Goal: Transaction & Acquisition: Purchase product/service

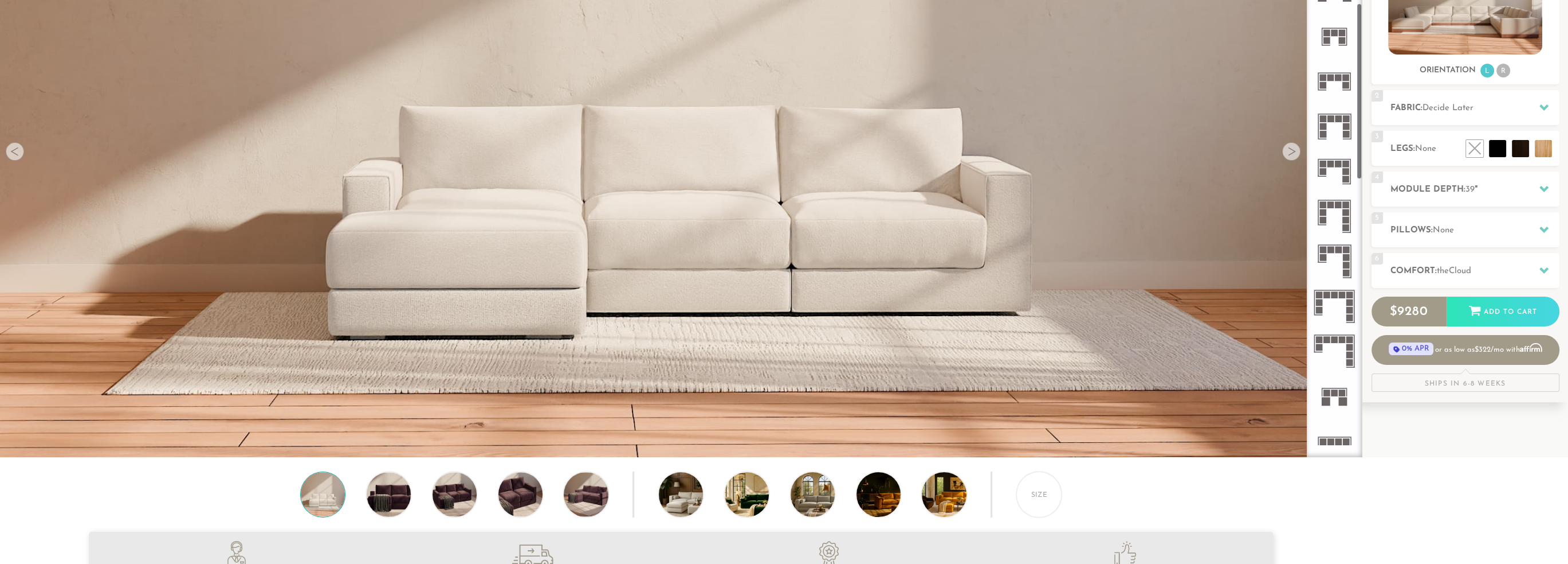
scroll to position [561, 0]
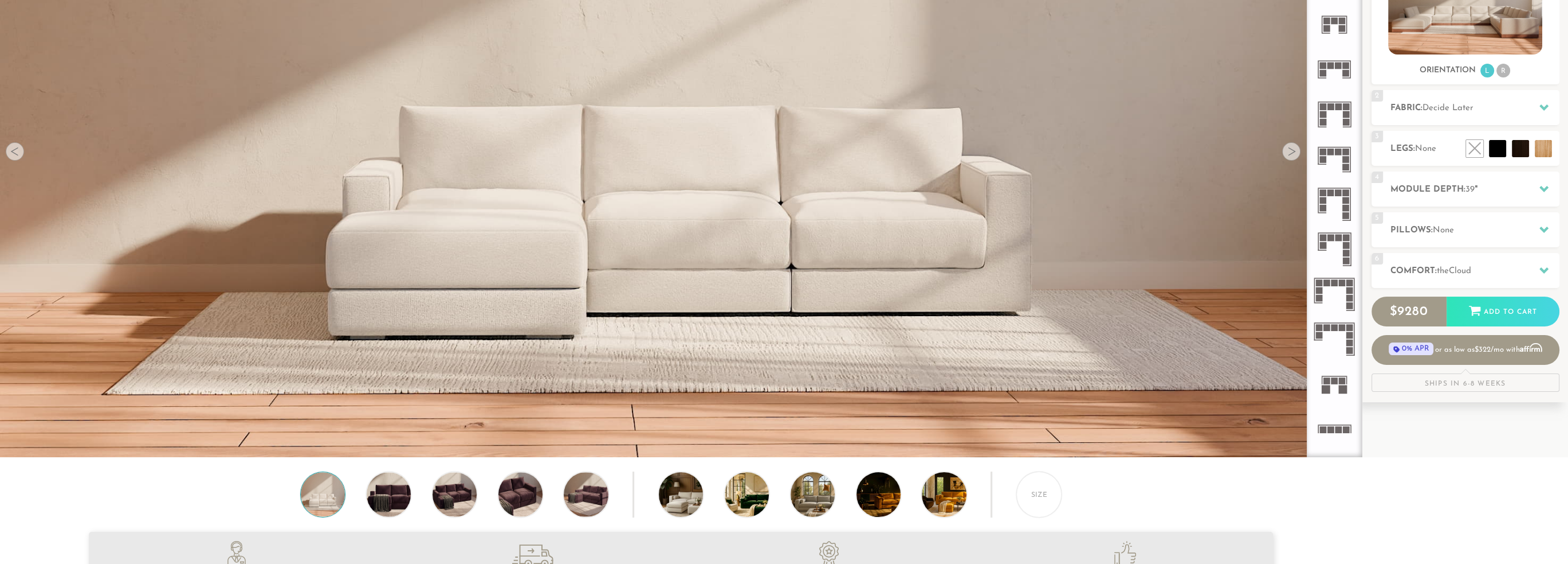
click at [1332, 151] on rect at bounding box center [1331, 152] width 7 height 7
click at [1339, 327] on icon at bounding box center [1335, 339] width 45 height 45
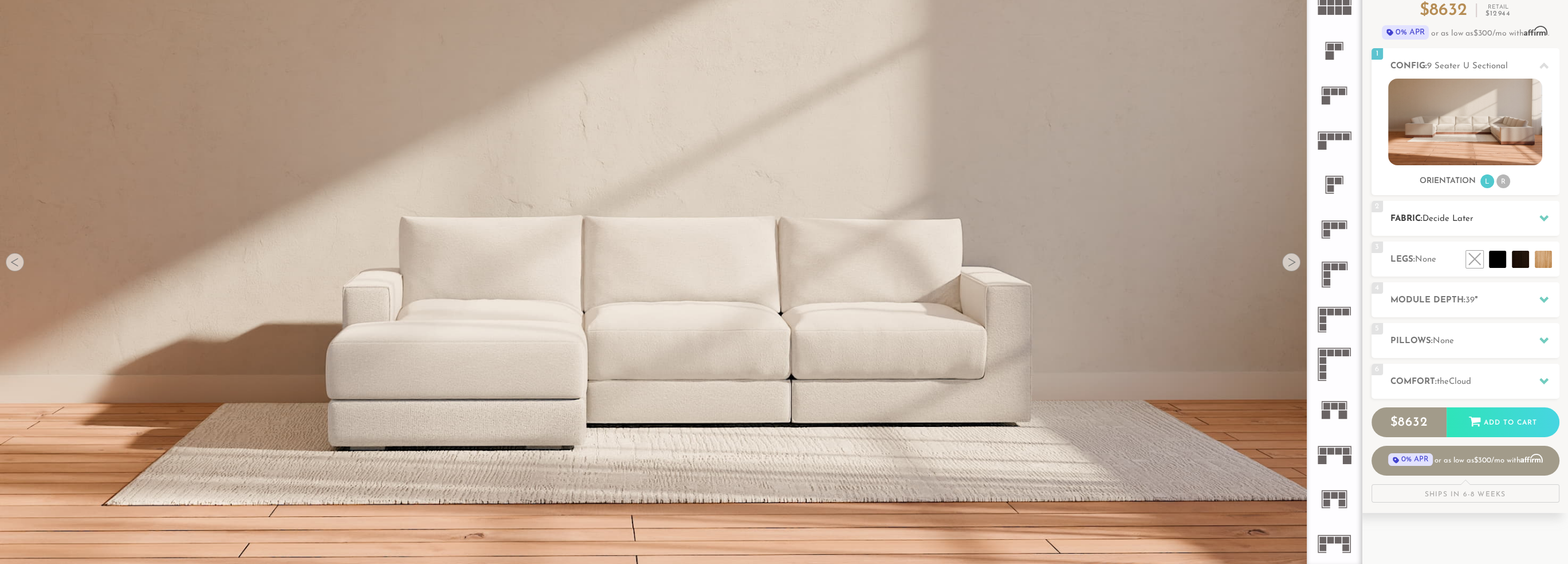
scroll to position [115, 0]
click at [1505, 182] on li "R" at bounding box center [1503, 181] width 14 height 14
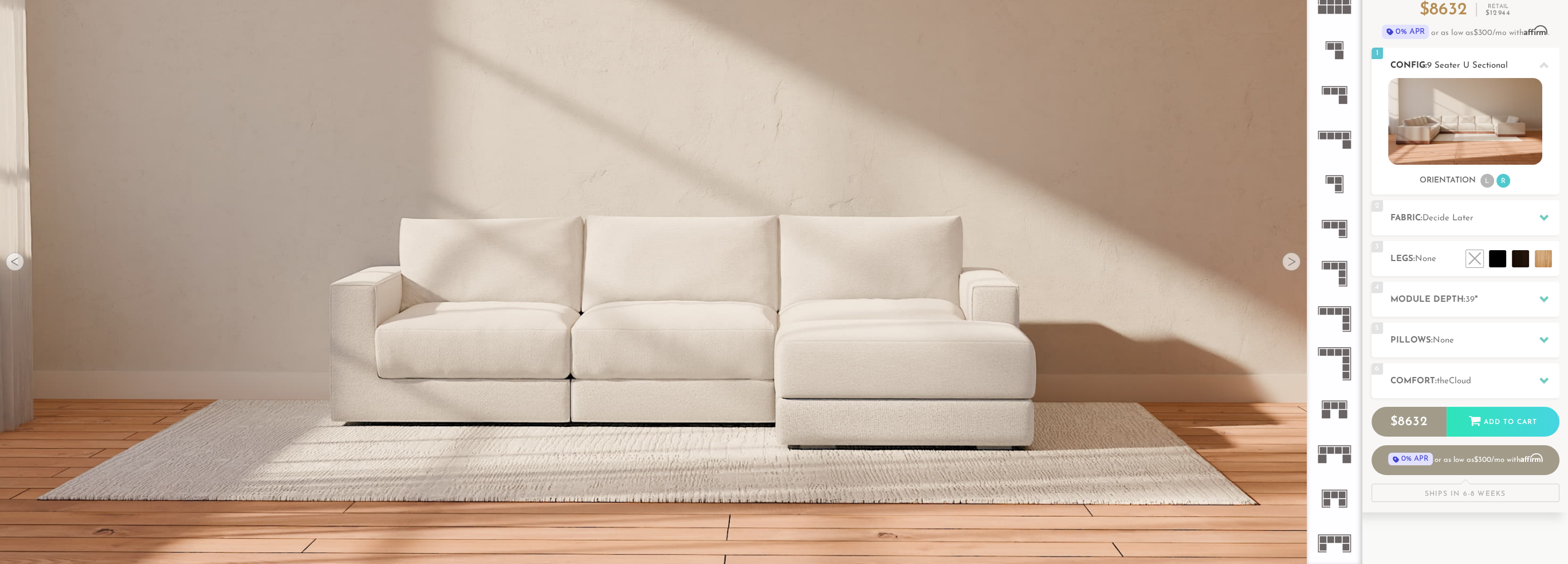
click at [1485, 181] on li "L" at bounding box center [1487, 181] width 14 height 14
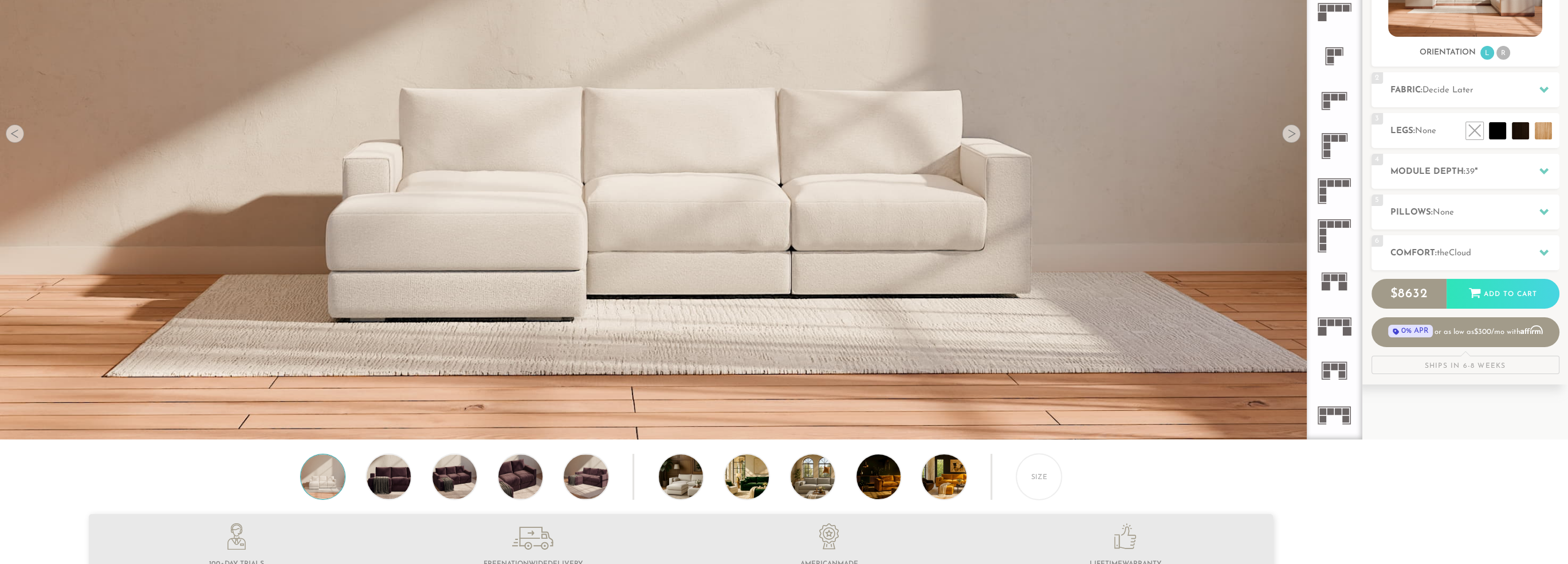
scroll to position [0, 0]
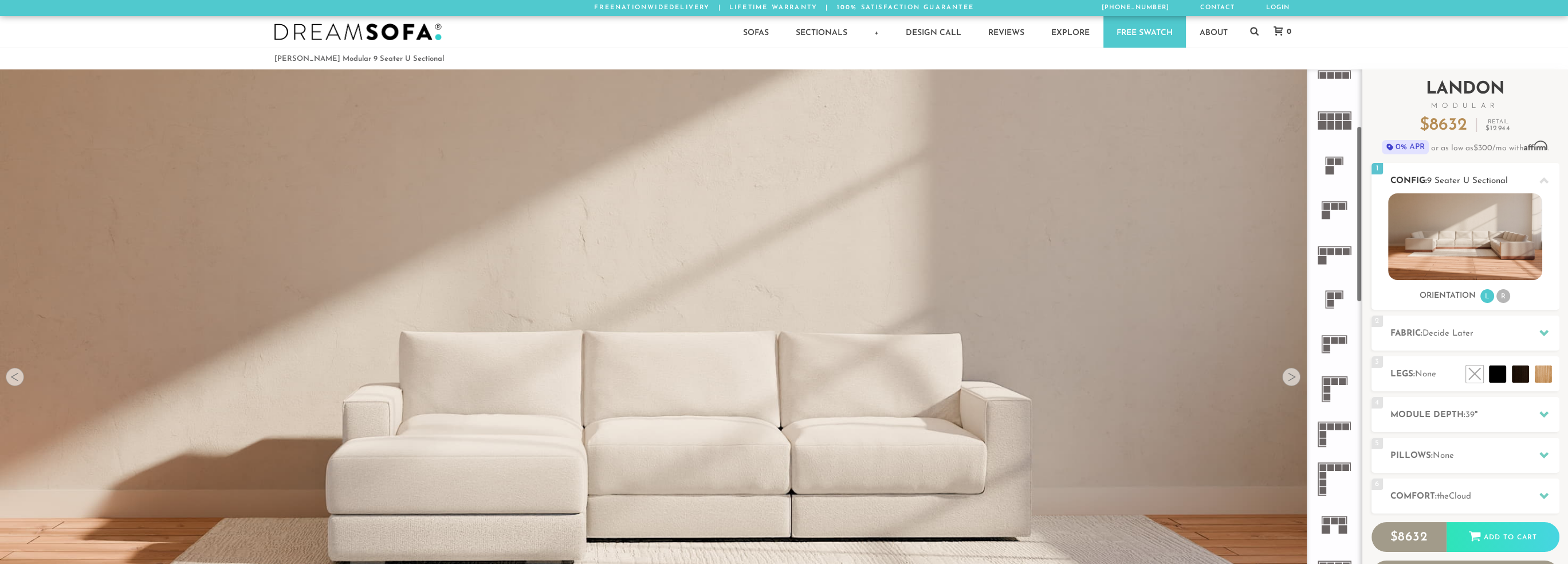
click at [1495, 245] on img at bounding box center [1465, 236] width 154 height 87
click at [1510, 328] on h2 "Fabric: Decide Later" at bounding box center [1475, 333] width 169 height 13
